Goal: Task Accomplishment & Management: Use online tool/utility

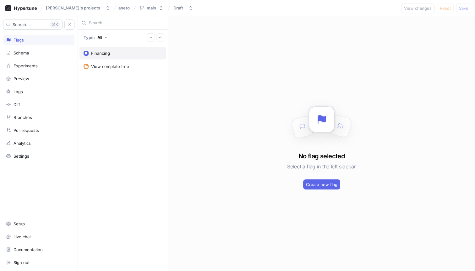
click at [102, 51] on div "Financing" at bounding box center [100, 53] width 19 height 5
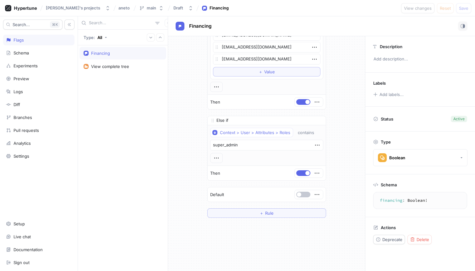
scroll to position [100, 0]
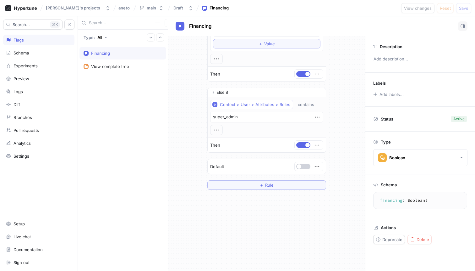
click at [305, 168] on button "button" at bounding box center [303, 166] width 14 height 6
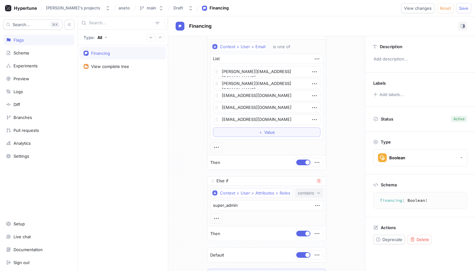
scroll to position [0, 0]
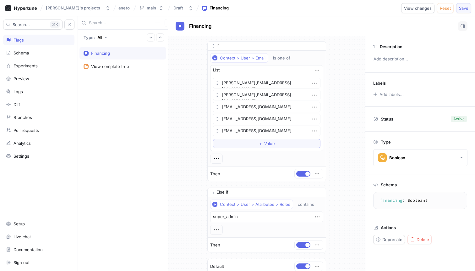
click at [463, 5] on button "Save" at bounding box center [463, 8] width 15 height 10
click at [310, 14] on div "[PERSON_NAME]'s projects aneto main Draft Financing View changes Reset Save" at bounding box center [237, 8] width 475 height 16
type textarea "x"
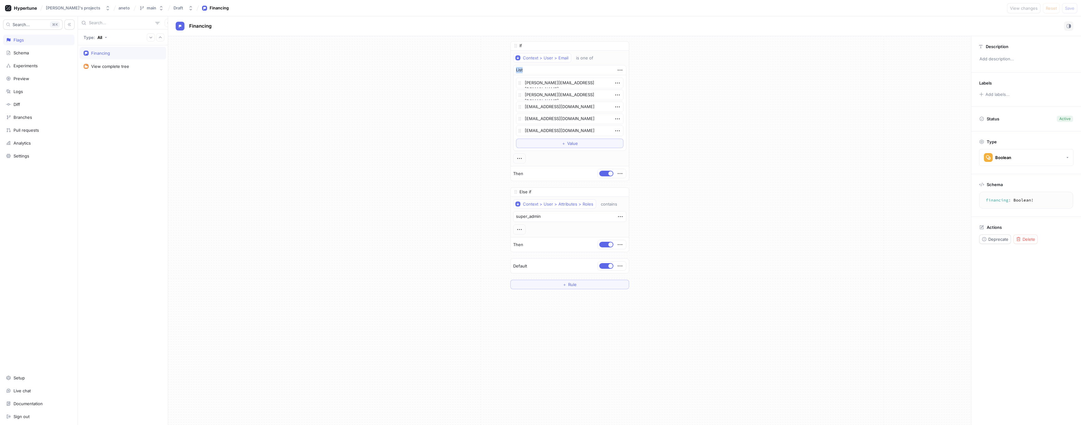
drag, startPoint x: 253, startPoint y: 73, endPoint x: 392, endPoint y: 4, distance: 155.3
click at [266, 63] on div "If Context > User > Email is one of List [PERSON_NAME][EMAIL_ADDRESS][DOMAIN_NA…" at bounding box center [569, 165] width 803 height 258
click at [16, 10] on icon at bounding box center [21, 8] width 32 height 6
